Goal: Check status

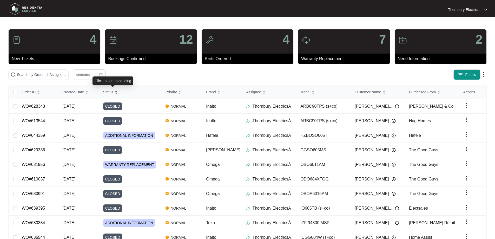
click at [110, 93] on span "Status" at bounding box center [108, 92] width 10 height 6
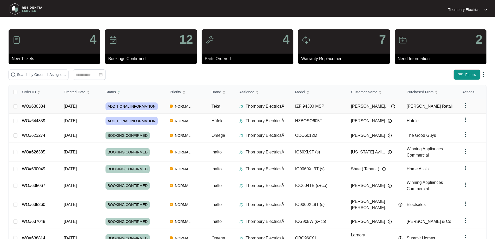
click at [88, 106] on div "Order ID Created Date Status Priority Brand Assignee Model Customer Name Purcha…" at bounding box center [247, 179] width 477 height 189
click at [88, 106] on td "[DATE]" at bounding box center [80, 106] width 42 height 15
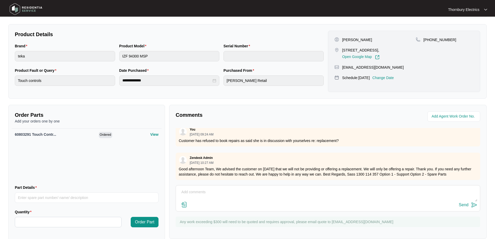
scroll to position [107, 0]
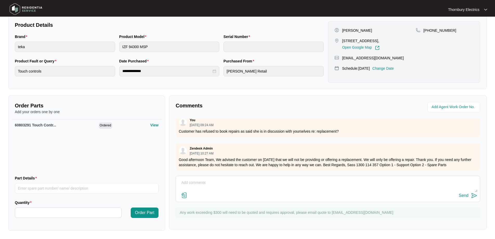
click at [201, 183] on textarea at bounding box center [327, 185] width 299 height 14
type textarea "Have not heard back from customer, tried multiple times to call"
click at [467, 196] on div "Send" at bounding box center [464, 195] width 10 height 5
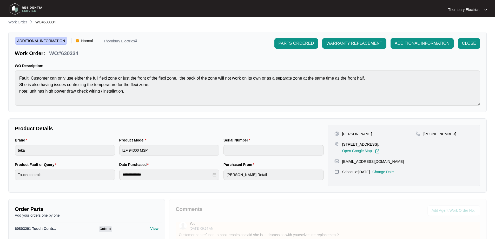
scroll to position [0, 0]
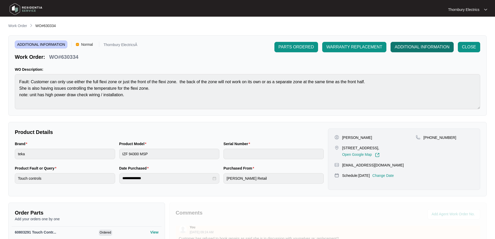
click at [410, 47] on span "ADDITIONAL INFORMATION" at bounding box center [421, 47] width 55 height 6
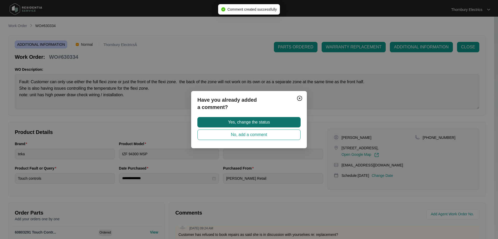
click at [259, 123] on span "Yes, change the status" at bounding box center [249, 122] width 42 height 6
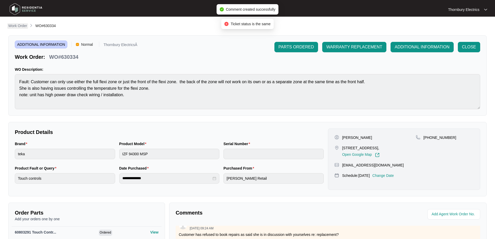
click at [17, 24] on p "Work Order" at bounding box center [17, 25] width 19 height 5
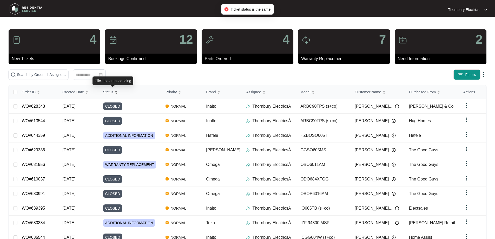
click at [111, 91] on span "Status" at bounding box center [108, 92] width 10 height 6
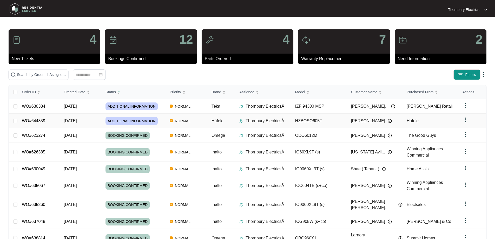
click at [146, 119] on div "Order ID Created Date Status Priority Brand Assignee Model Customer Name Purcha…" at bounding box center [247, 179] width 477 height 189
click at [146, 119] on span "ADDITIONAL INFORMATION" at bounding box center [131, 121] width 52 height 8
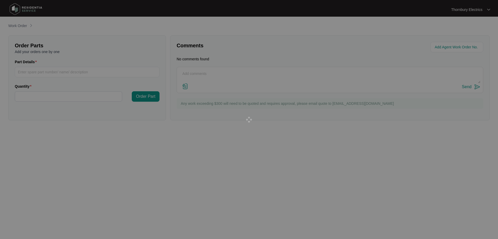
click at [146, 119] on div at bounding box center [249, 119] width 498 height 239
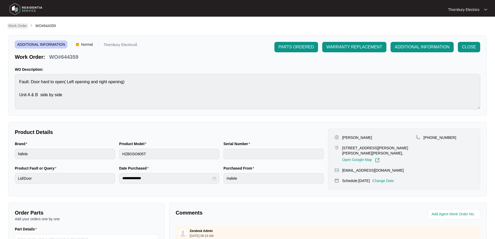
click at [18, 27] on p "Work Order" at bounding box center [17, 25] width 19 height 5
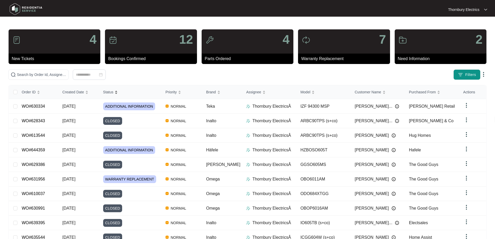
click at [111, 94] on span "Status" at bounding box center [108, 92] width 10 height 6
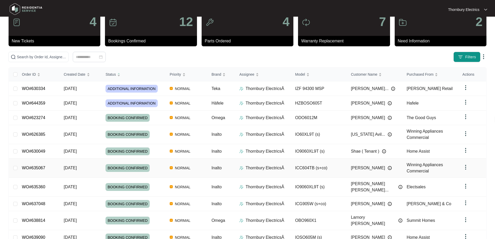
scroll to position [38, 0]
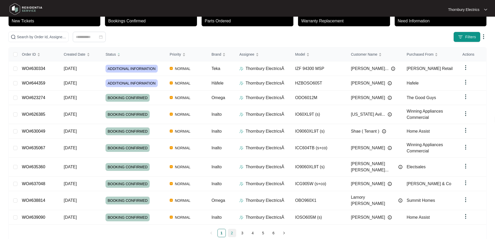
click at [232, 229] on link "2" at bounding box center [232, 233] width 8 height 8
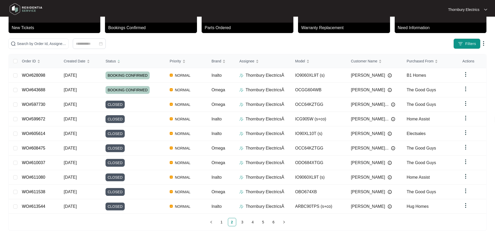
scroll to position [28, 0]
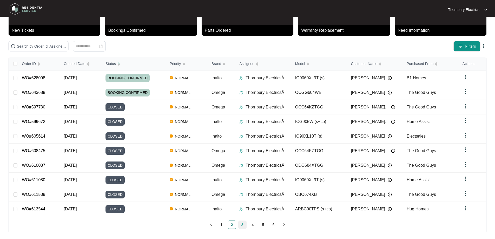
click at [241, 221] on link "3" at bounding box center [242, 224] width 8 height 8
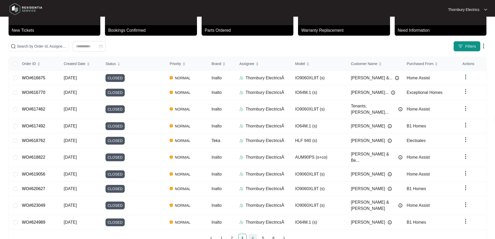
click at [252, 234] on link "4" at bounding box center [253, 238] width 8 height 8
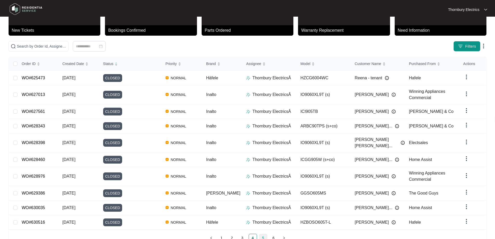
click at [263, 234] on link "5" at bounding box center [263, 238] width 8 height 8
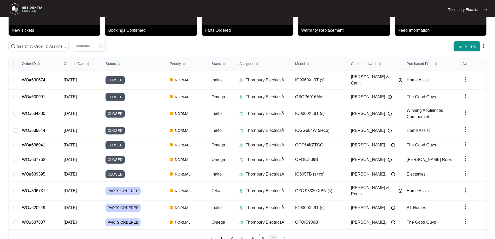
click at [275, 234] on link "6" at bounding box center [273, 238] width 8 height 8
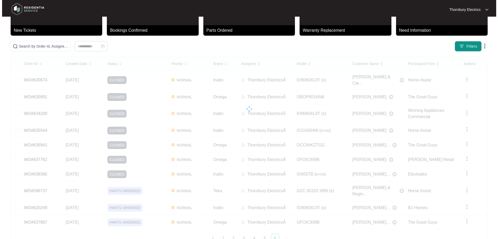
scroll to position [0, 0]
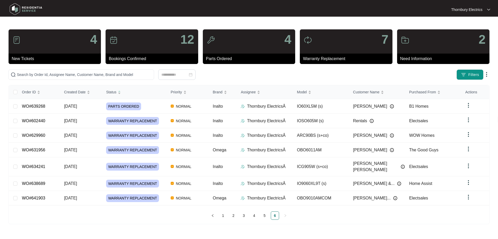
click at [32, 52] on div "4" at bounding box center [55, 41] width 92 height 24
click at [29, 57] on p "New Tickets" at bounding box center [56, 59] width 89 height 6
click at [156, 54] on div "Bookings Confirmed" at bounding box center [152, 58] width 92 height 10
click at [232, 58] on p "Parts Ordered" at bounding box center [250, 59] width 89 height 6
click at [331, 55] on div "Warranty Replacement" at bounding box center [346, 58] width 92 height 10
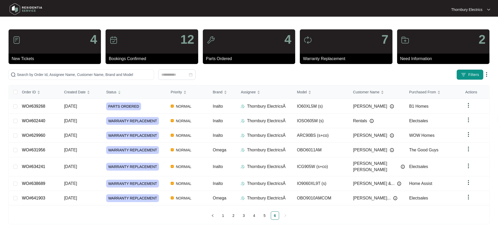
click at [417, 51] on div "2" at bounding box center [443, 41] width 92 height 24
click at [107, 90] on span "Status" at bounding box center [111, 92] width 10 height 6
